Goal: Answer question/provide support: Share knowledge or assist other users

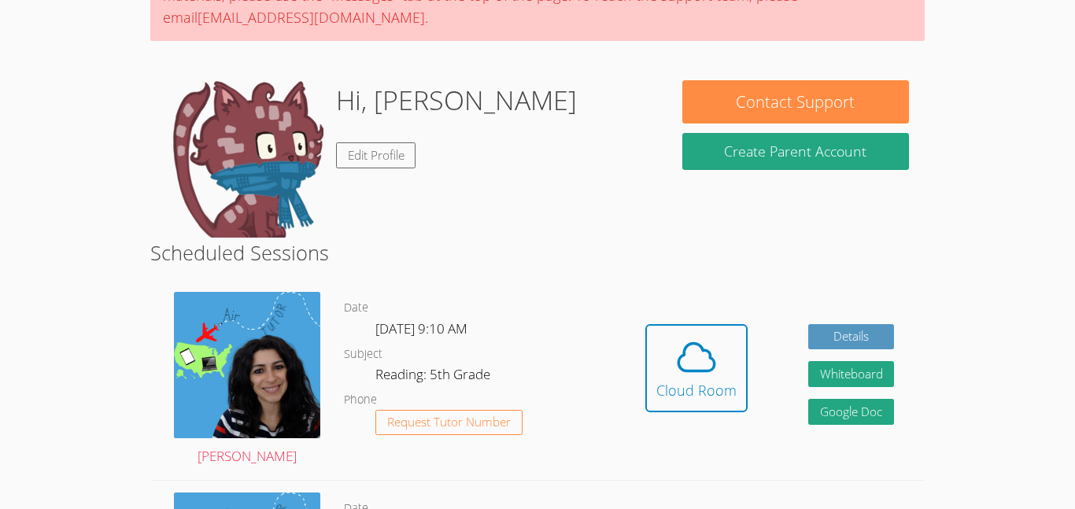
scroll to position [120, 0]
click at [688, 368] on icon at bounding box center [697, 357] width 44 height 44
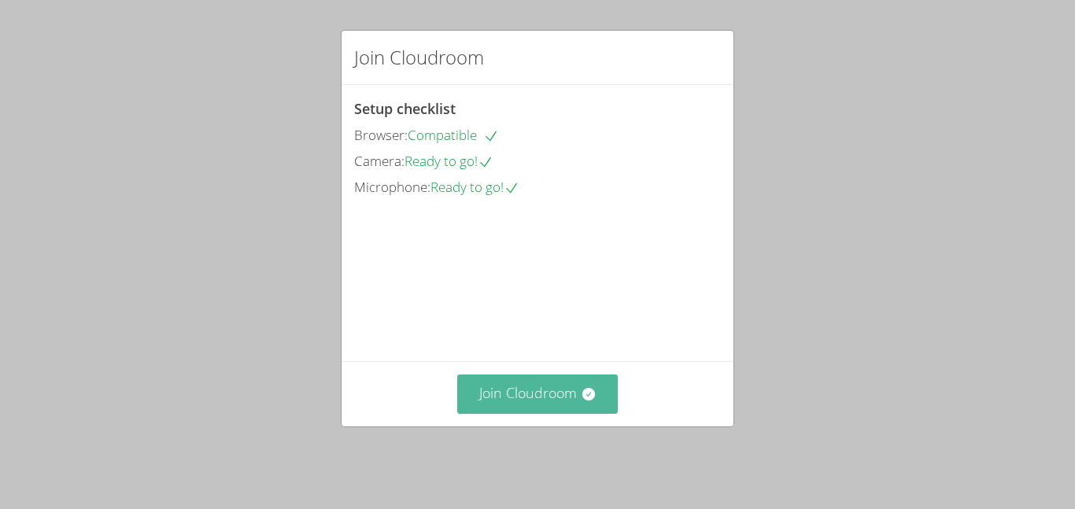
click at [541, 405] on button "Join Cloudroom" at bounding box center [537, 394] width 161 height 39
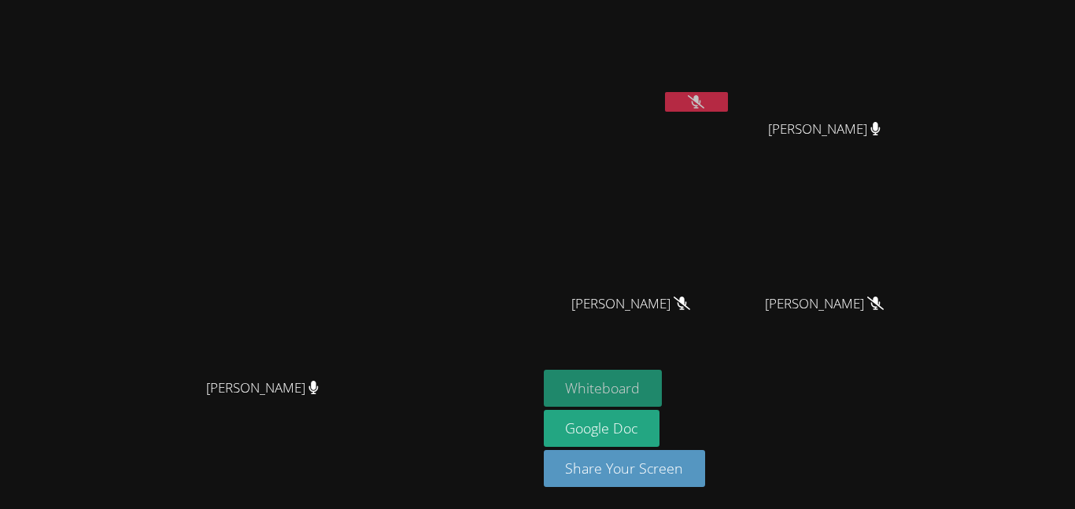
click at [663, 393] on button "Whiteboard" at bounding box center [603, 388] width 119 height 37
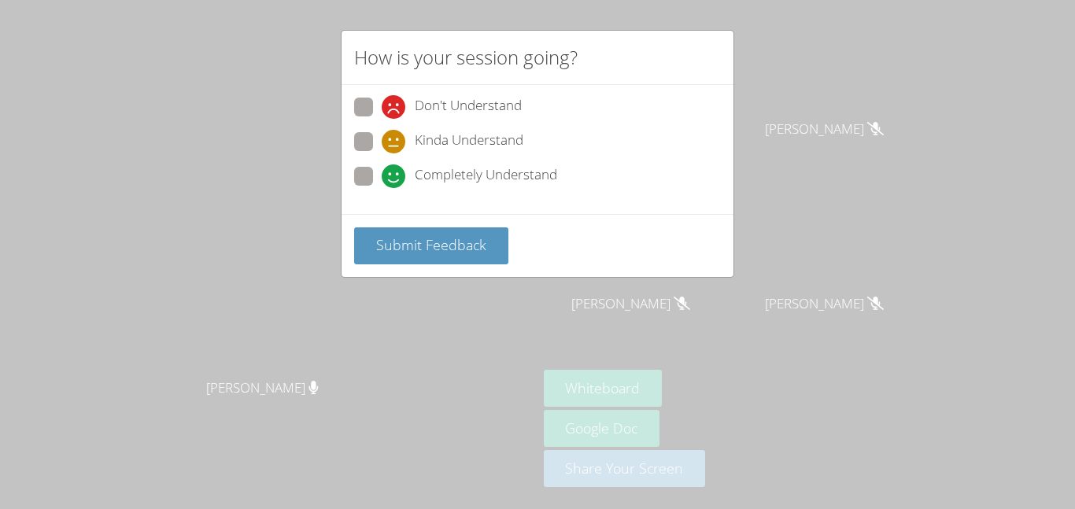
click at [396, 180] on icon at bounding box center [394, 177] width 24 height 24
click at [395, 180] on input "Completely Understand" at bounding box center [388, 173] width 13 height 13
radio input "true"
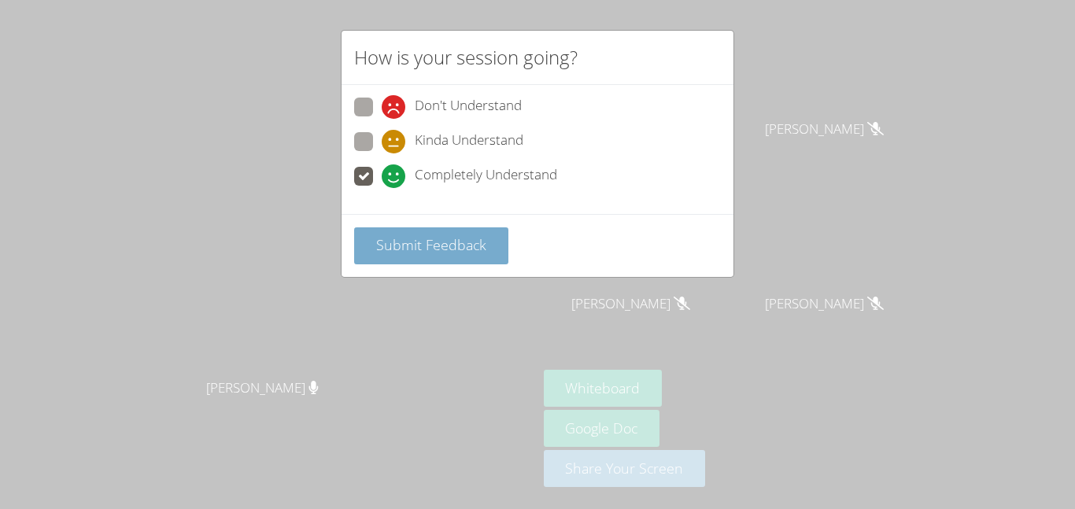
click at [474, 251] on span "Submit Feedback" at bounding box center [431, 244] width 110 height 19
